Goal: Task Accomplishment & Management: Manage account settings

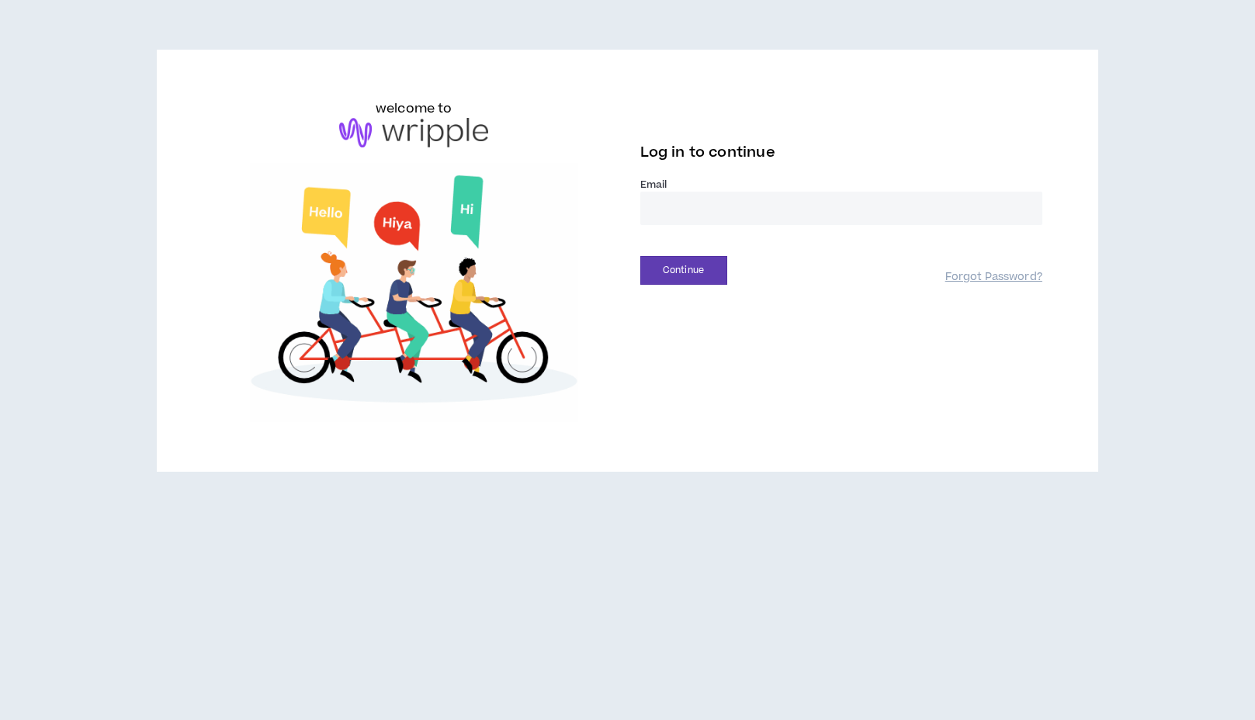
click at [775, 223] on input "email" at bounding box center [841, 208] width 402 height 33
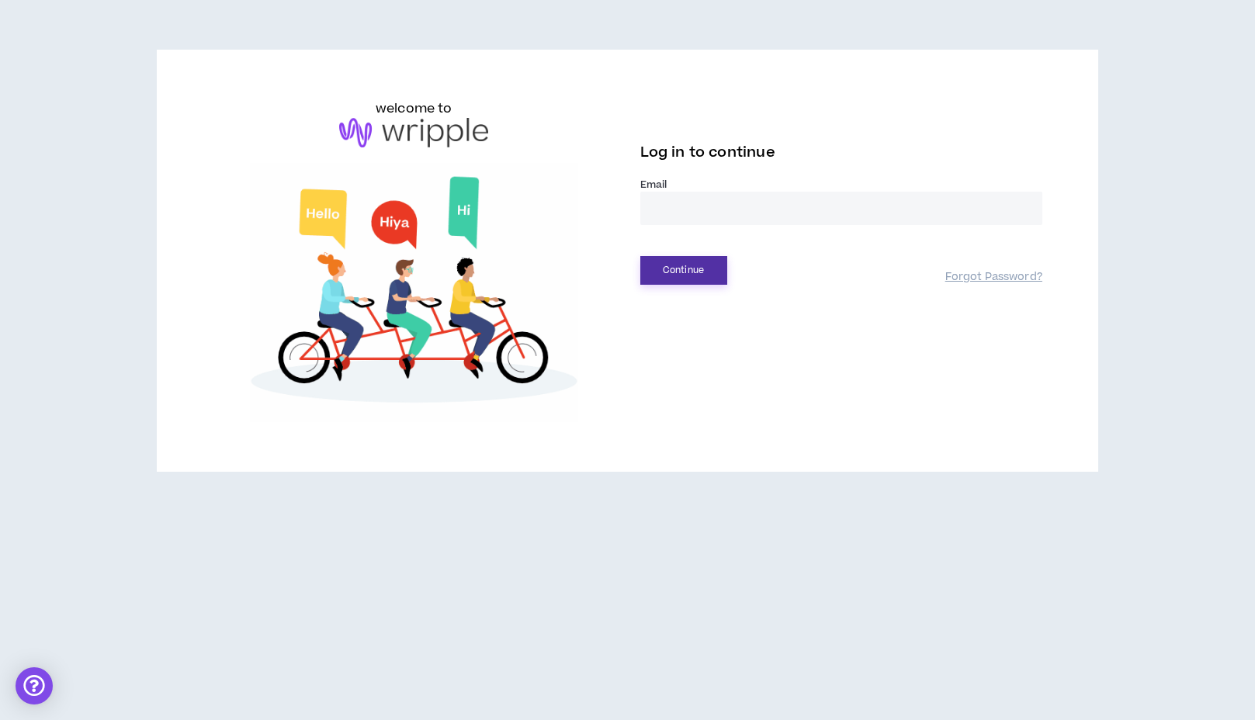
type input "**********"
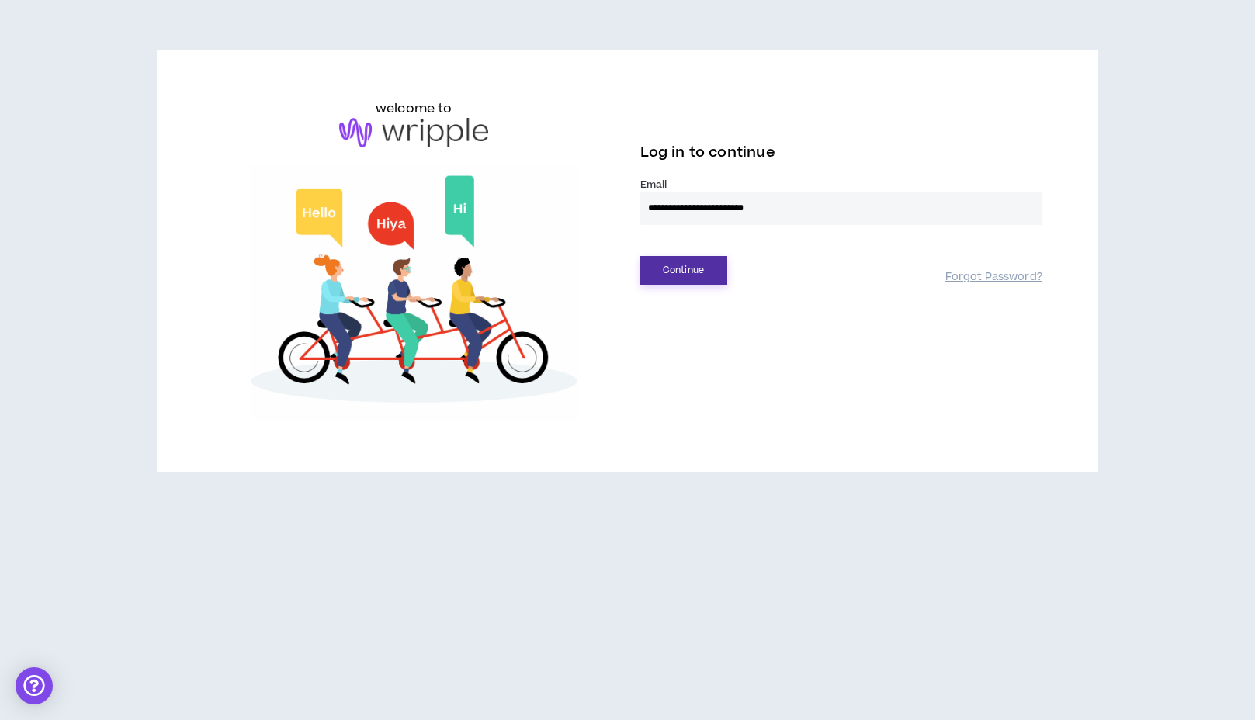
click at [687, 277] on button "Continue" at bounding box center [683, 270] width 87 height 29
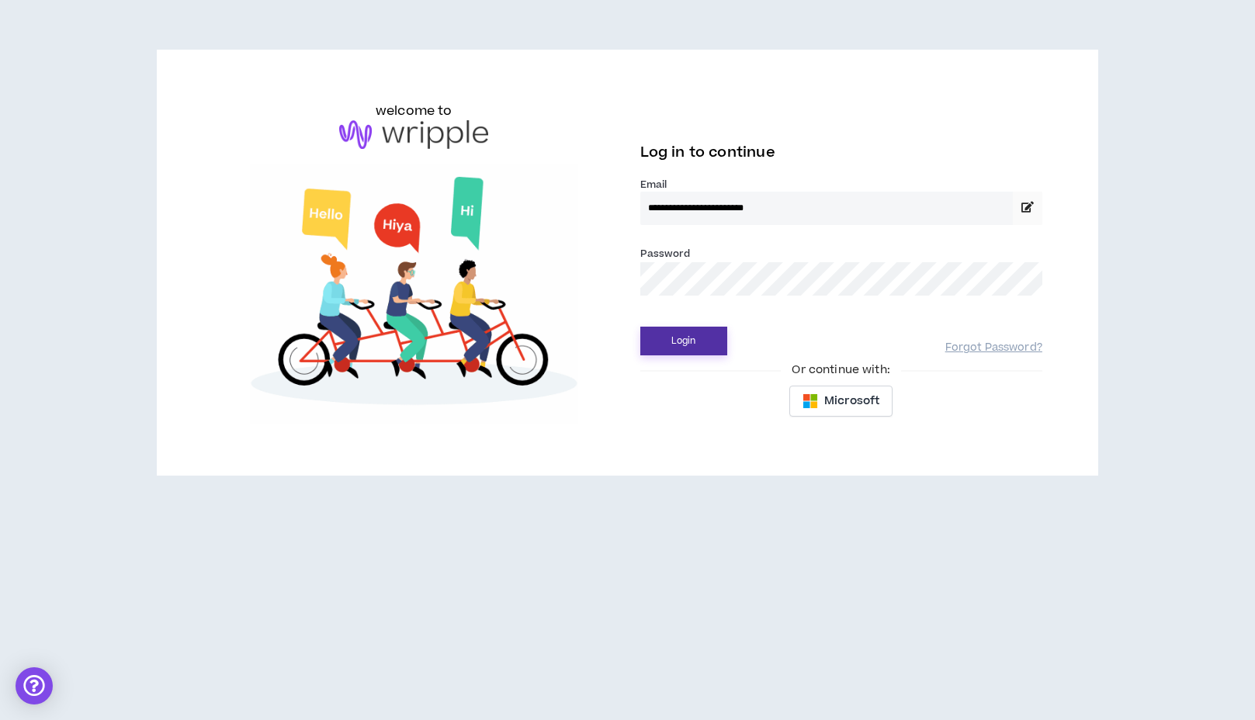
click at [674, 345] on button "Login" at bounding box center [683, 341] width 87 height 29
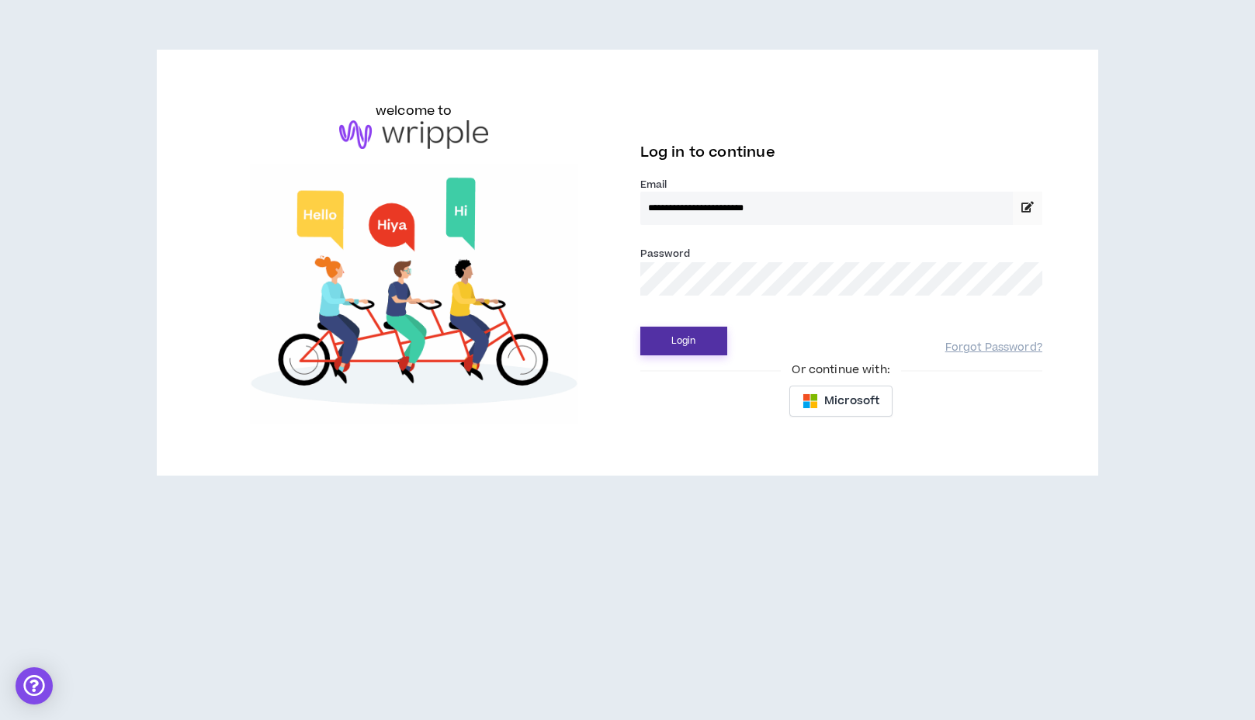
click at [706, 348] on button "Login" at bounding box center [683, 341] width 87 height 29
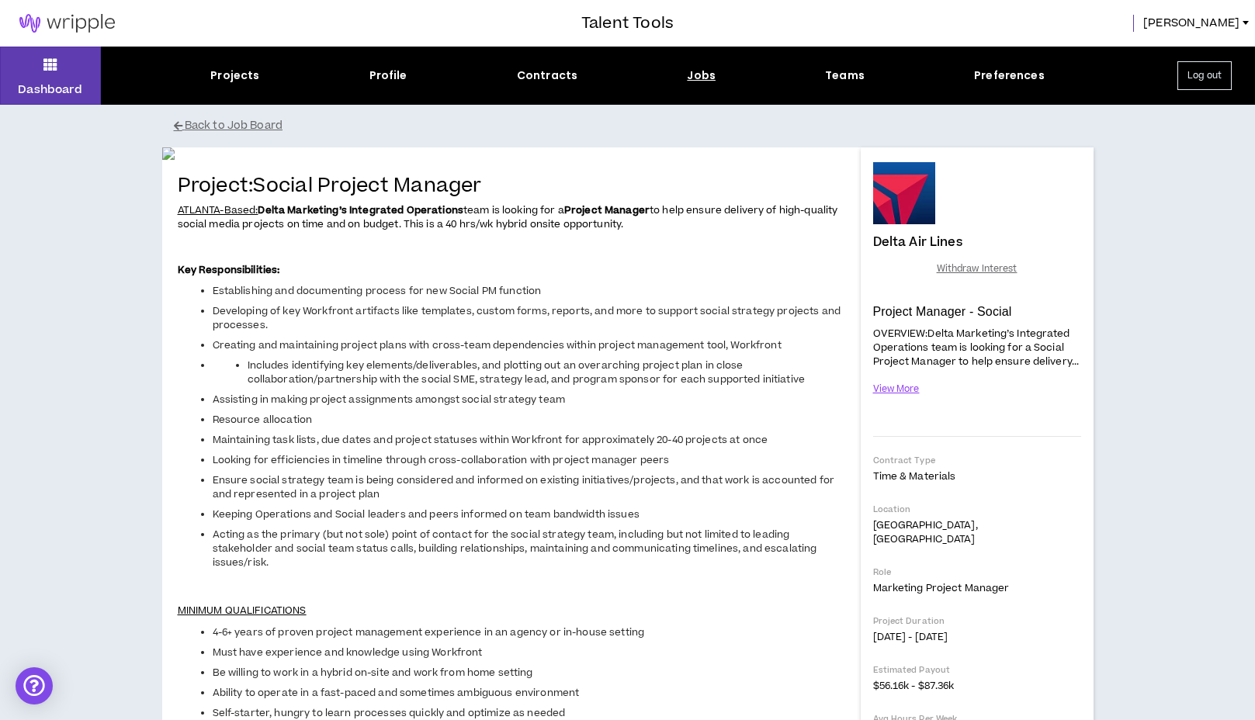
click at [77, 20] on img at bounding box center [67, 23] width 134 height 19
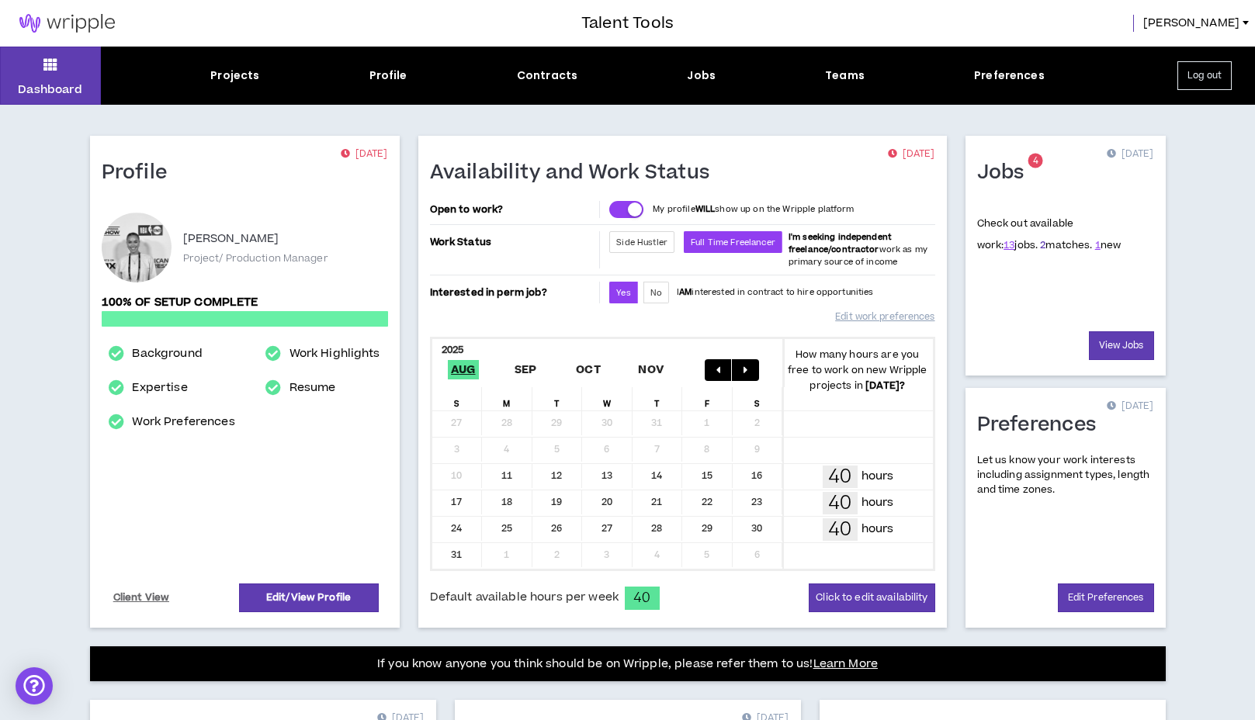
click at [1040, 247] on link "2" at bounding box center [1042, 245] width 5 height 14
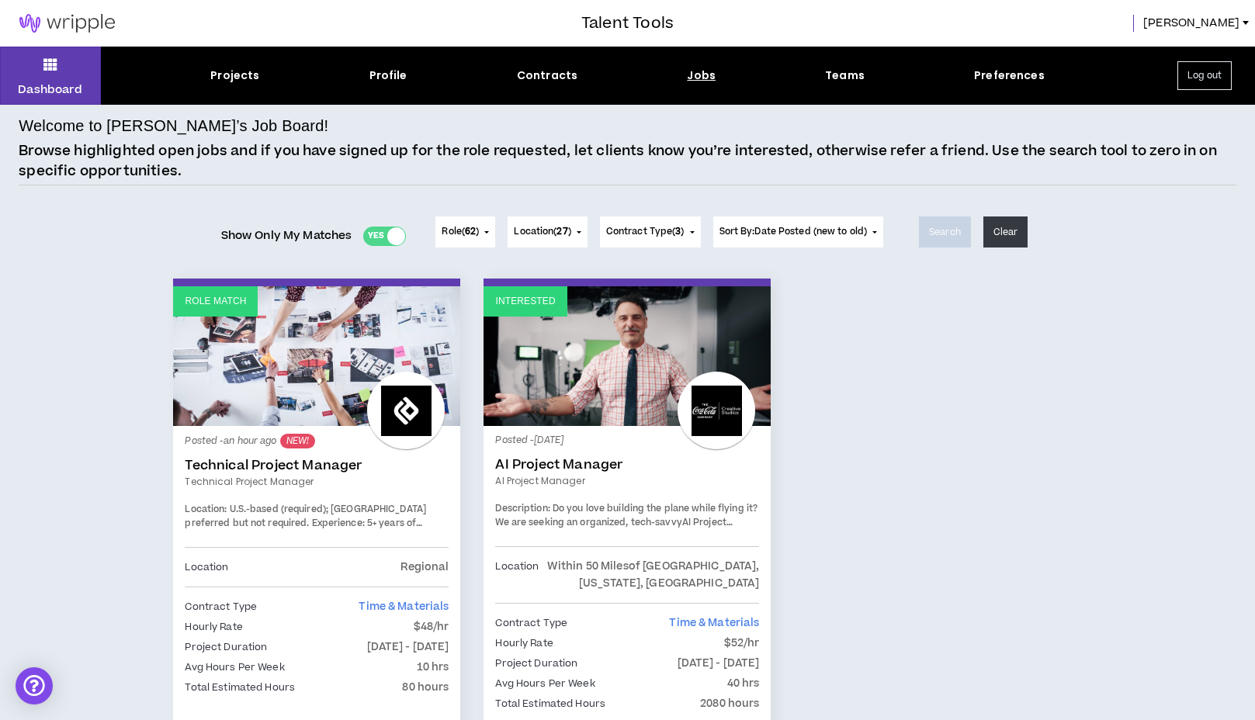
click at [80, 26] on img at bounding box center [67, 23] width 134 height 19
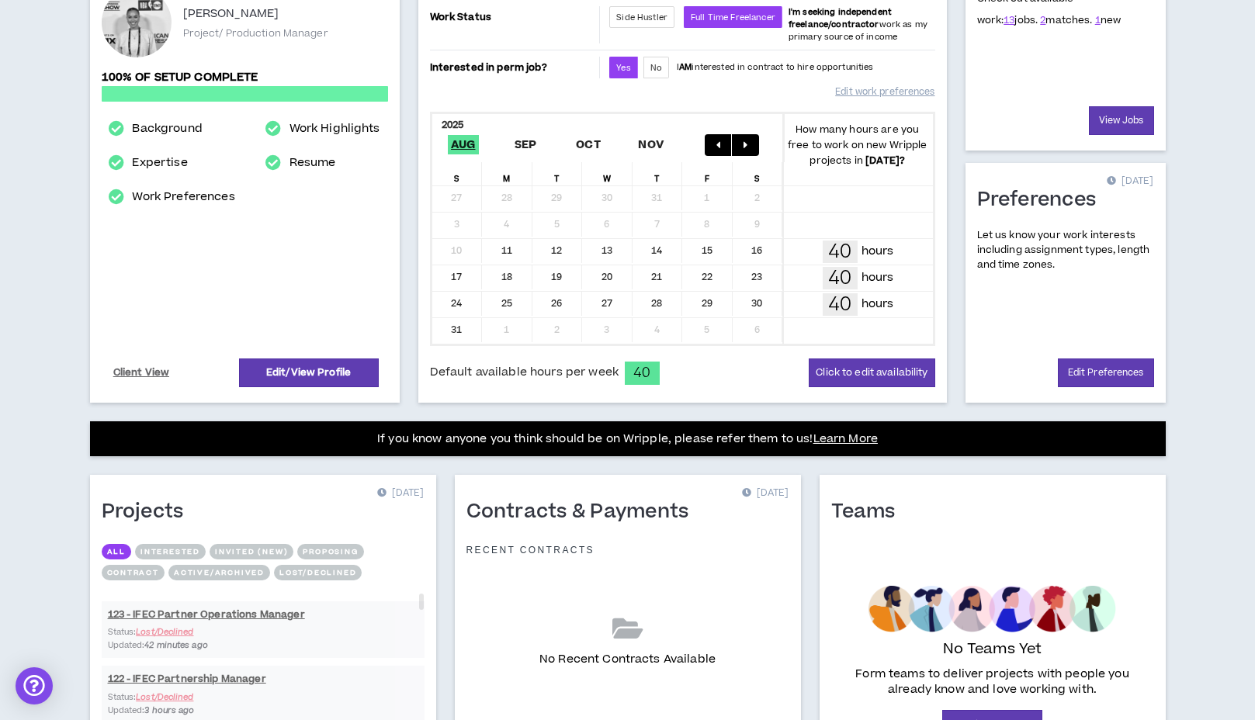
scroll to position [354, 0]
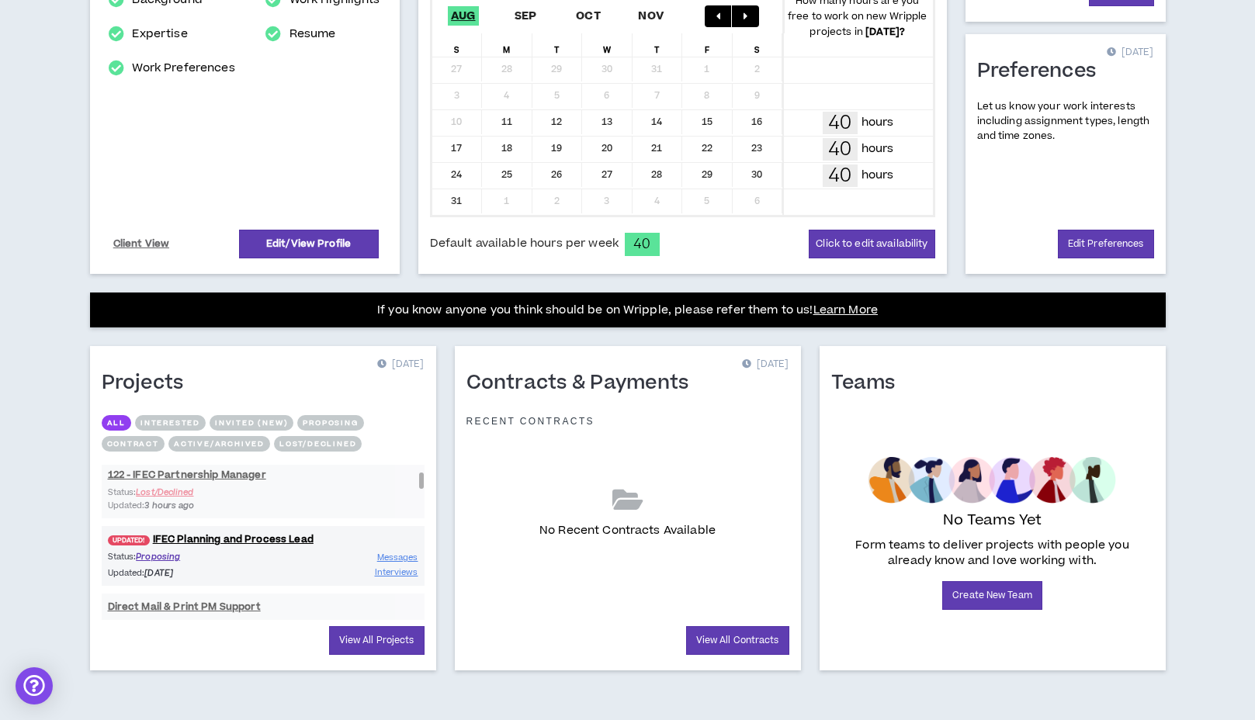
click at [276, 549] on div "UPDATED! IFEC Planning and Process Lead Status: Proposing Updated: [DATE] Messa…" at bounding box center [263, 556] width 323 height 60
click at [275, 538] on link "UPDATED! IFEC Planning and Process Lead" at bounding box center [263, 539] width 323 height 15
